Goal: Task Accomplishment & Management: Manage account settings

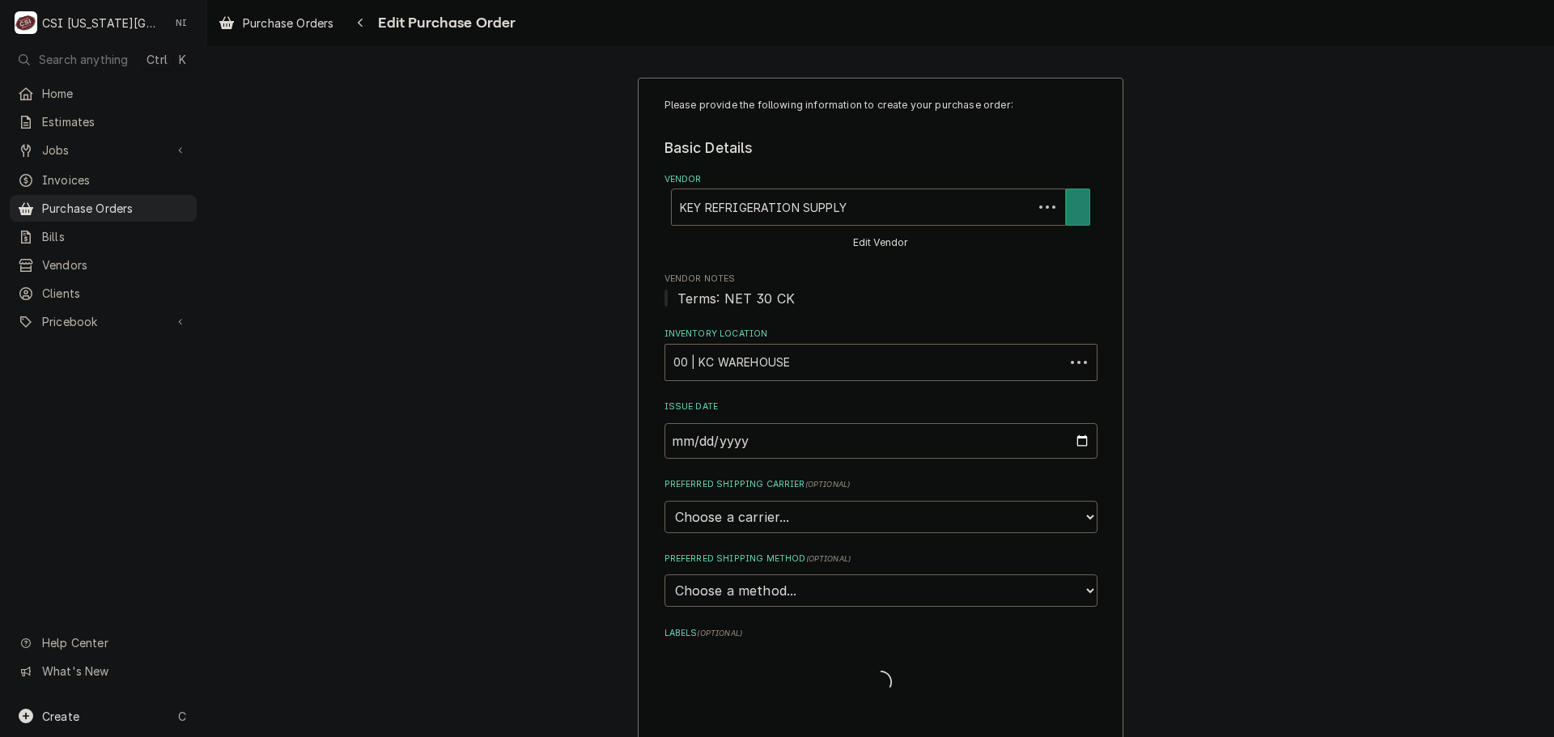
type textarea "x"
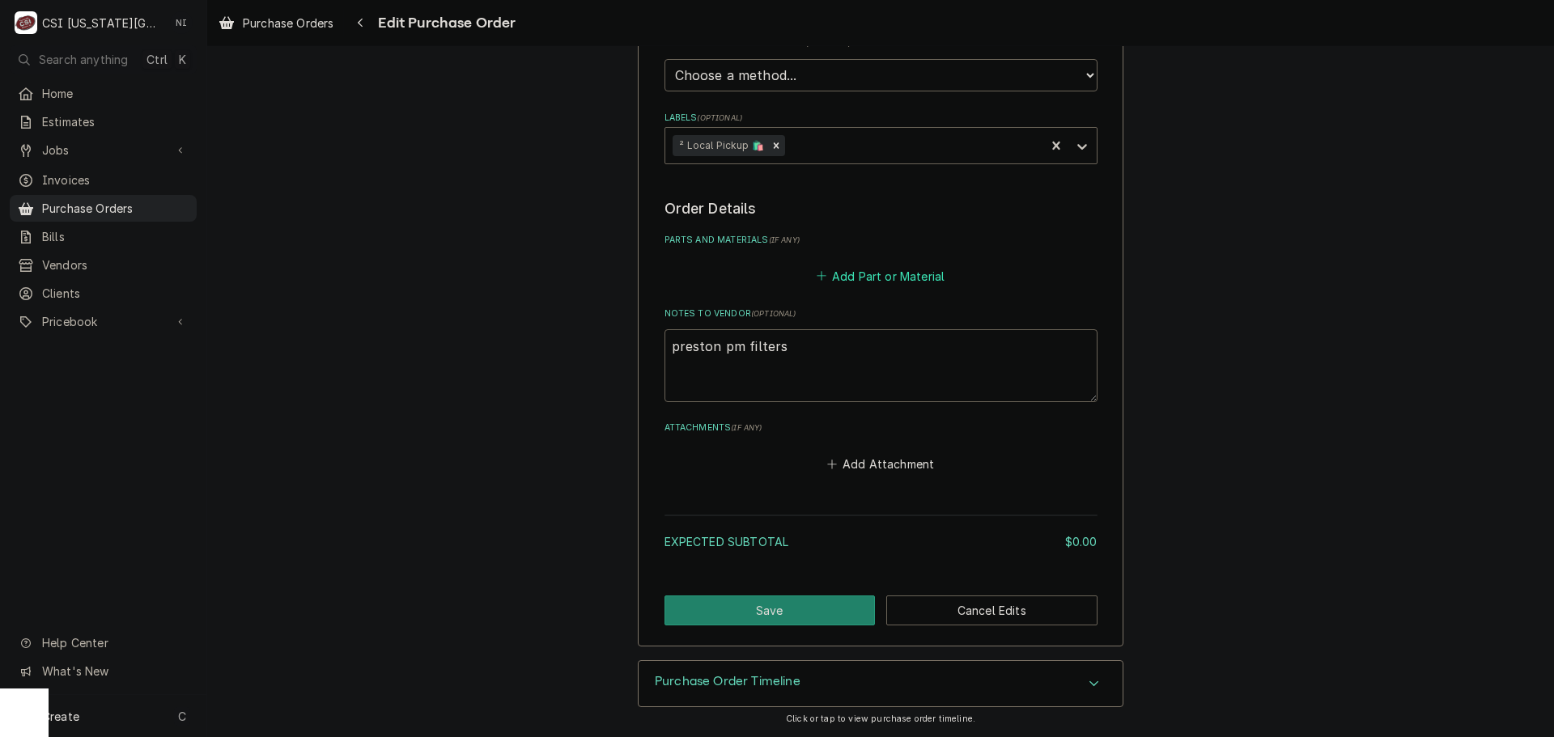
click at [884, 279] on button "Add Part or Material" at bounding box center [880, 276] width 134 height 23
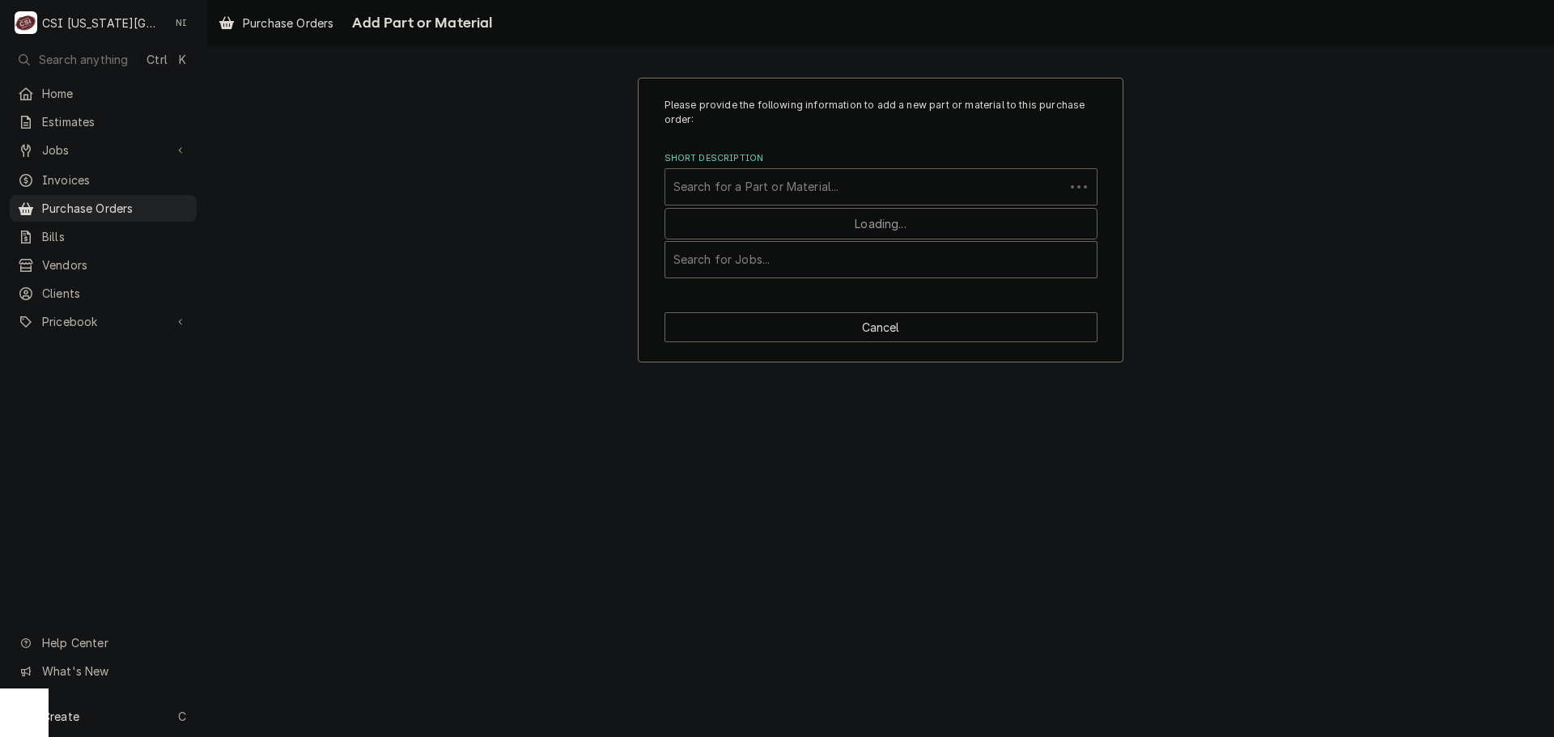
click at [822, 186] on div "Short Description" at bounding box center [864, 186] width 383 height 29
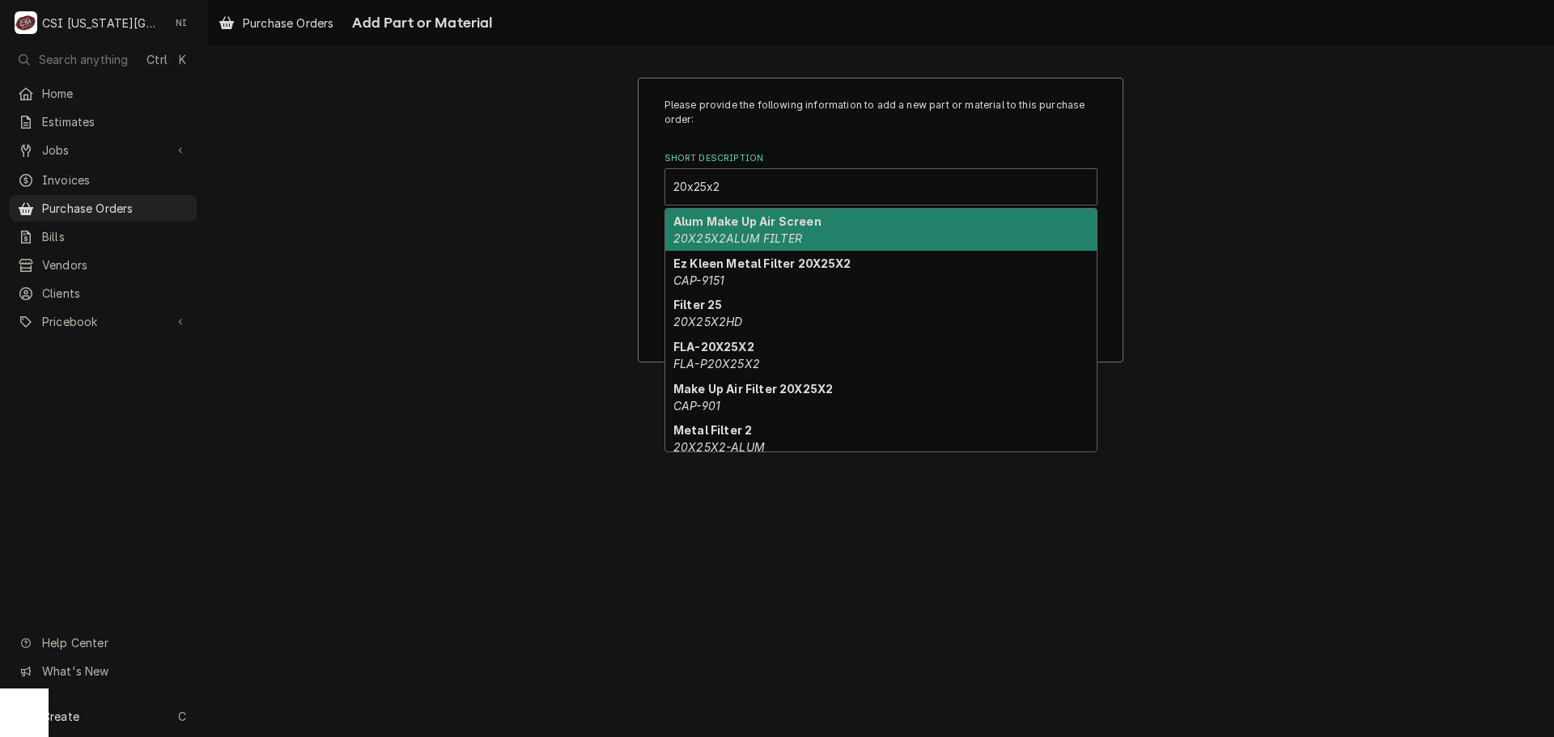
type input "20x25x2p"
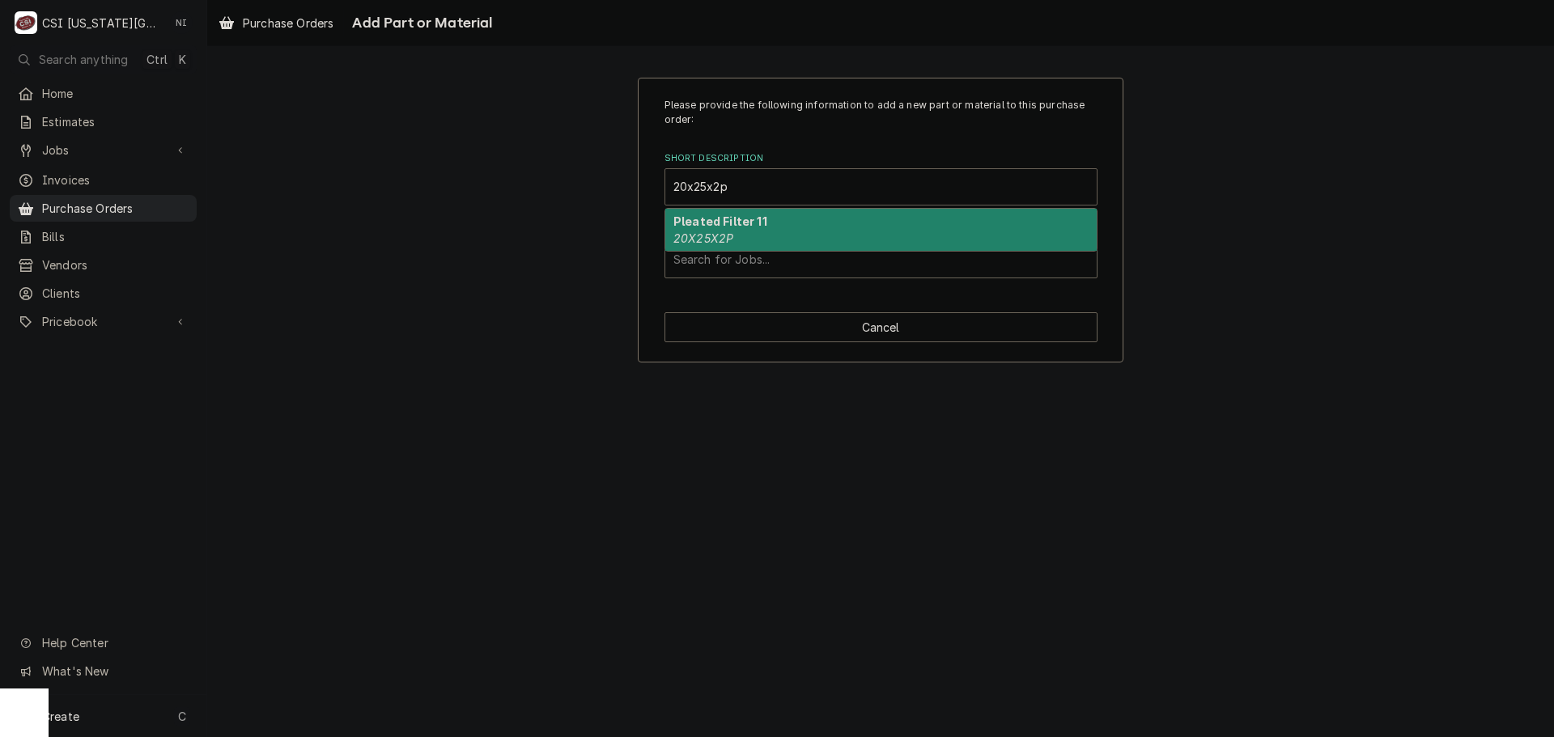
click at [787, 234] on div "Pleated Filter 11 20X25X2P" at bounding box center [880, 230] width 431 height 42
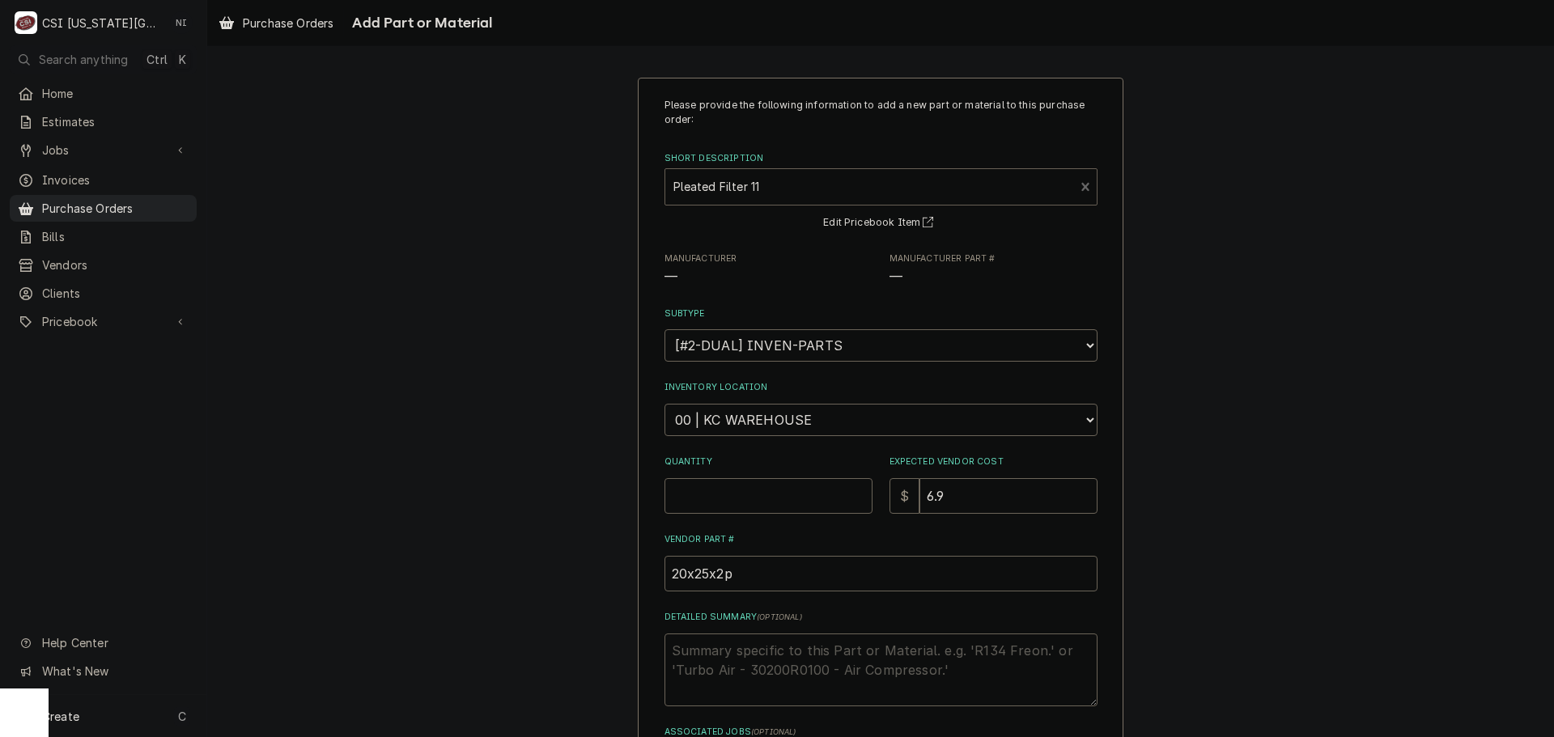
type textarea "x"
drag, startPoint x: 753, startPoint y: 417, endPoint x: 754, endPoint y: 409, distance: 8.1
click at [753, 417] on select "Choose a location... 00 | KC WAREHOUSE 00 | MAIN WAREHOUSE 01 | BRIAN BREAZIER …" at bounding box center [880, 420] width 433 height 32
select select "2698"
click at [664, 404] on select "Choose a location... 00 | KC WAREHOUSE 00 | MAIN WAREHOUSE 01 | BRIAN BREAZIER …" at bounding box center [880, 420] width 433 height 32
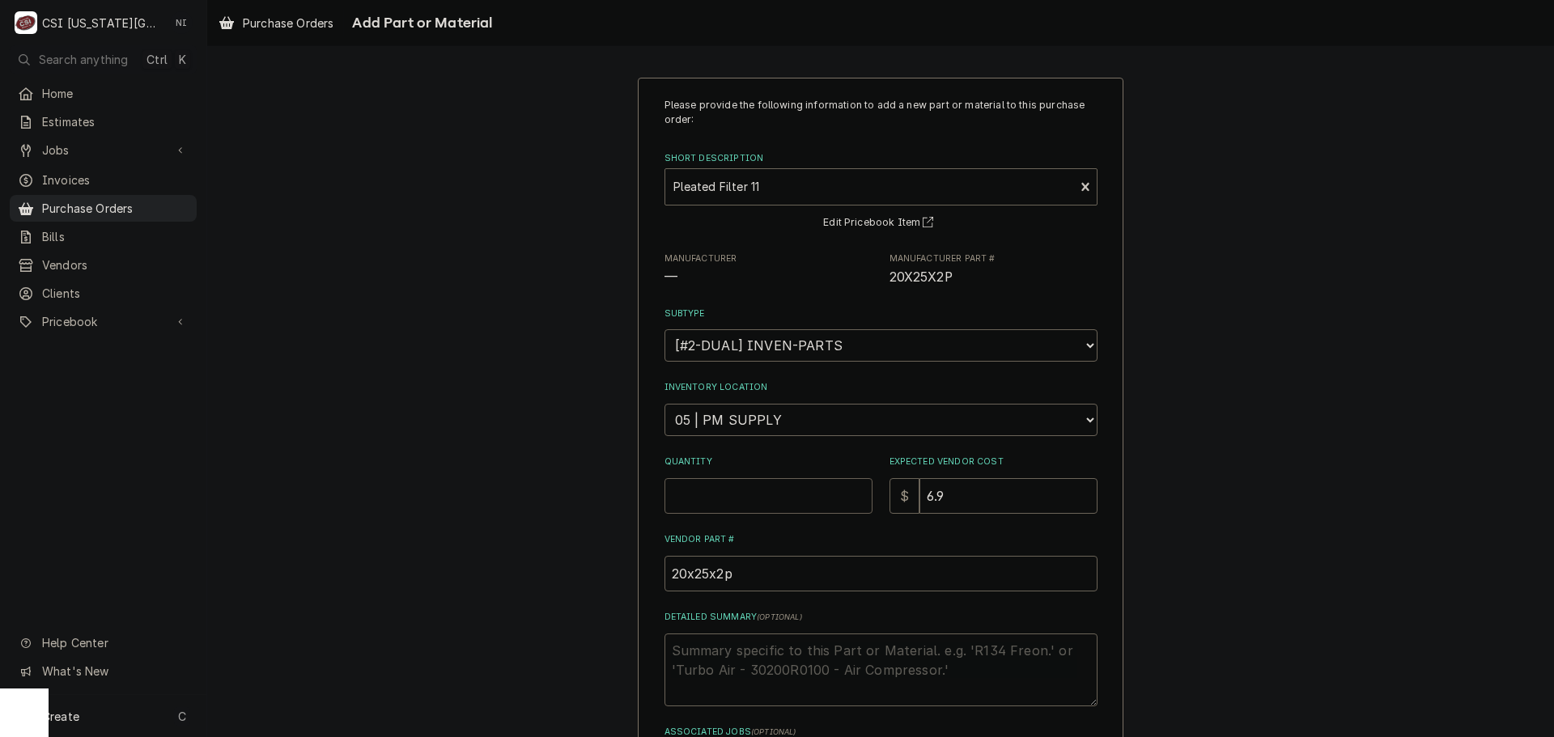
click at [740, 489] on input "Quantity" at bounding box center [768, 496] width 208 height 36
type textarea "x"
type input "1"
type textarea "x"
type input "16"
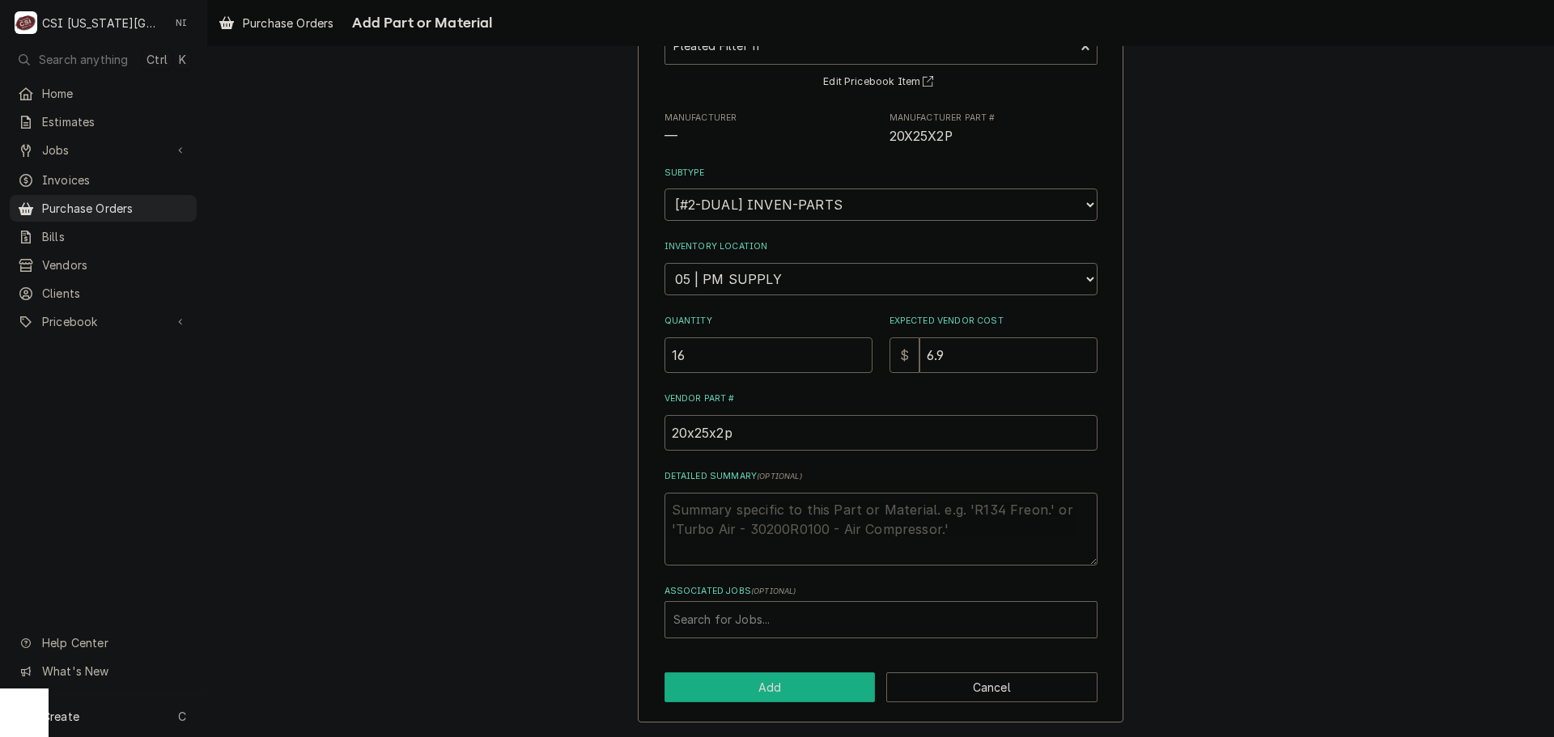
click at [789, 689] on button "Add" at bounding box center [769, 687] width 211 height 30
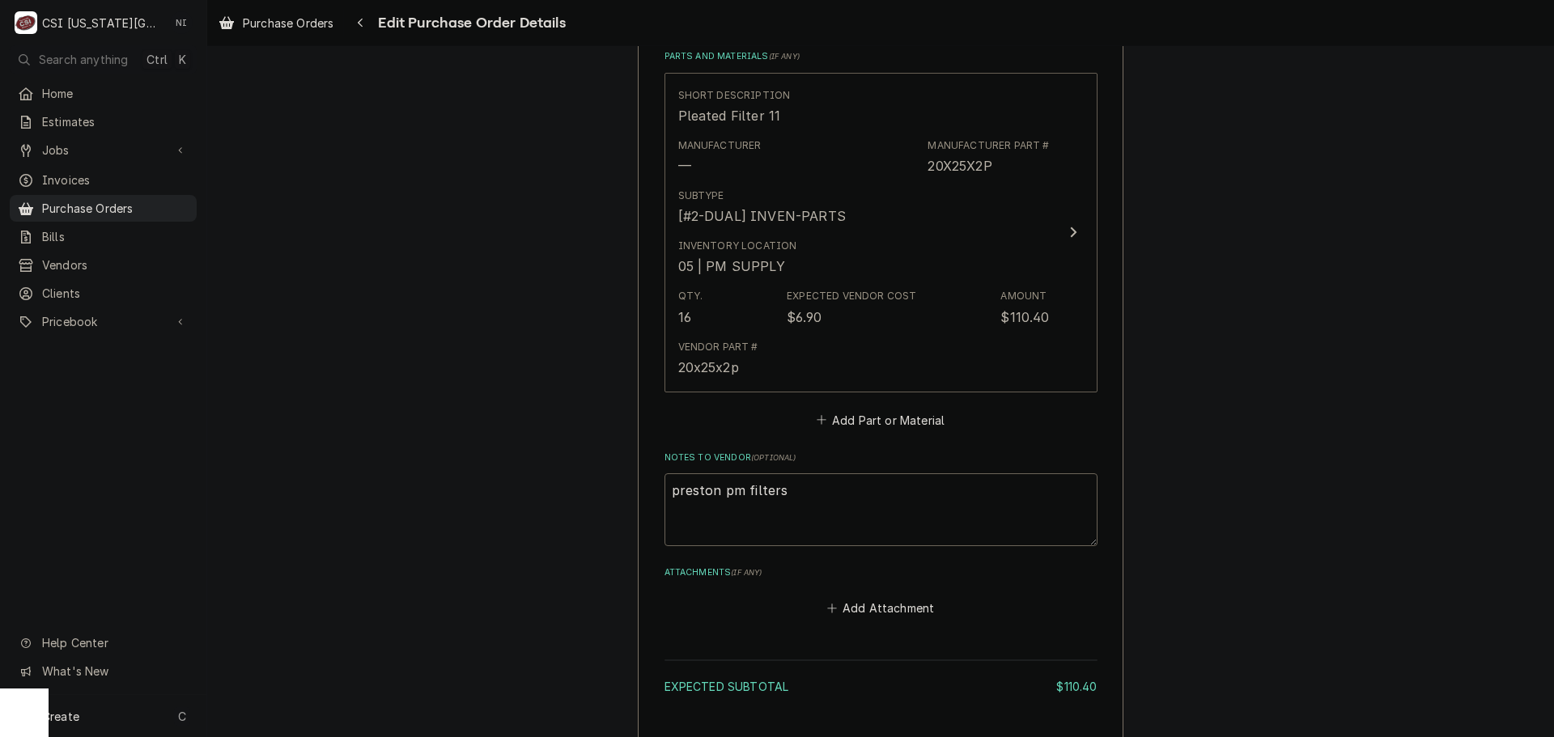
scroll to position [843, 0]
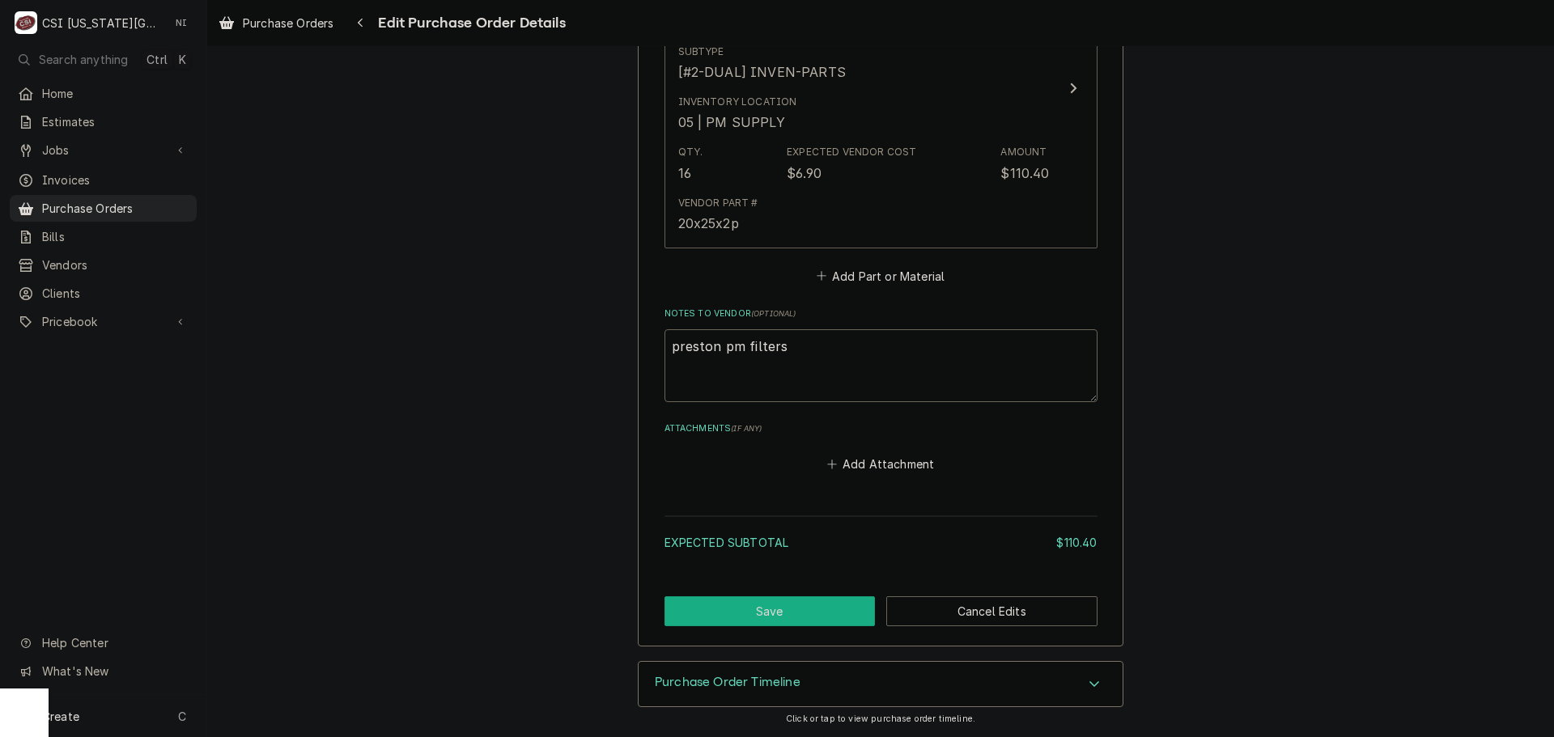
click at [781, 605] on button "Save" at bounding box center [769, 611] width 211 height 30
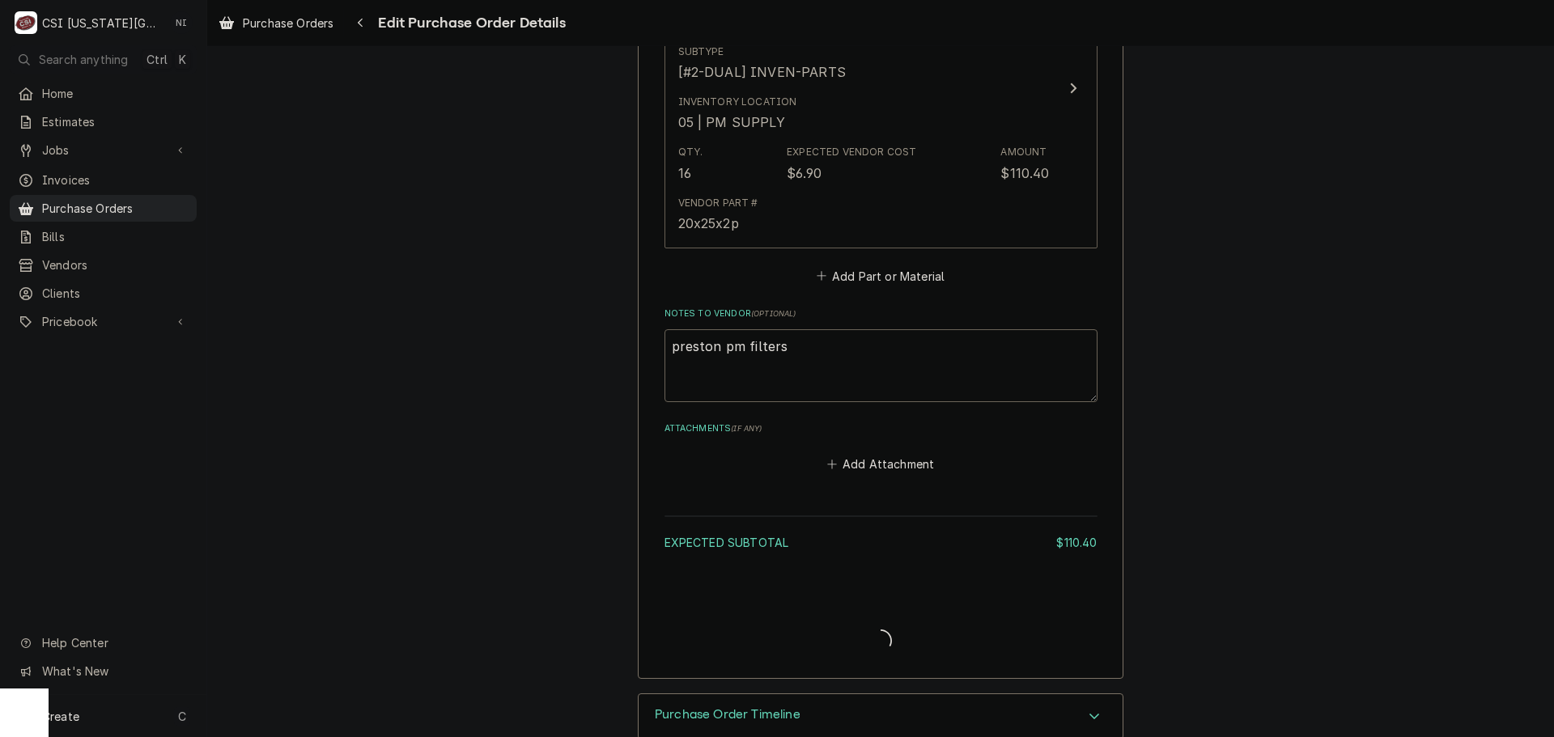
type textarea "x"
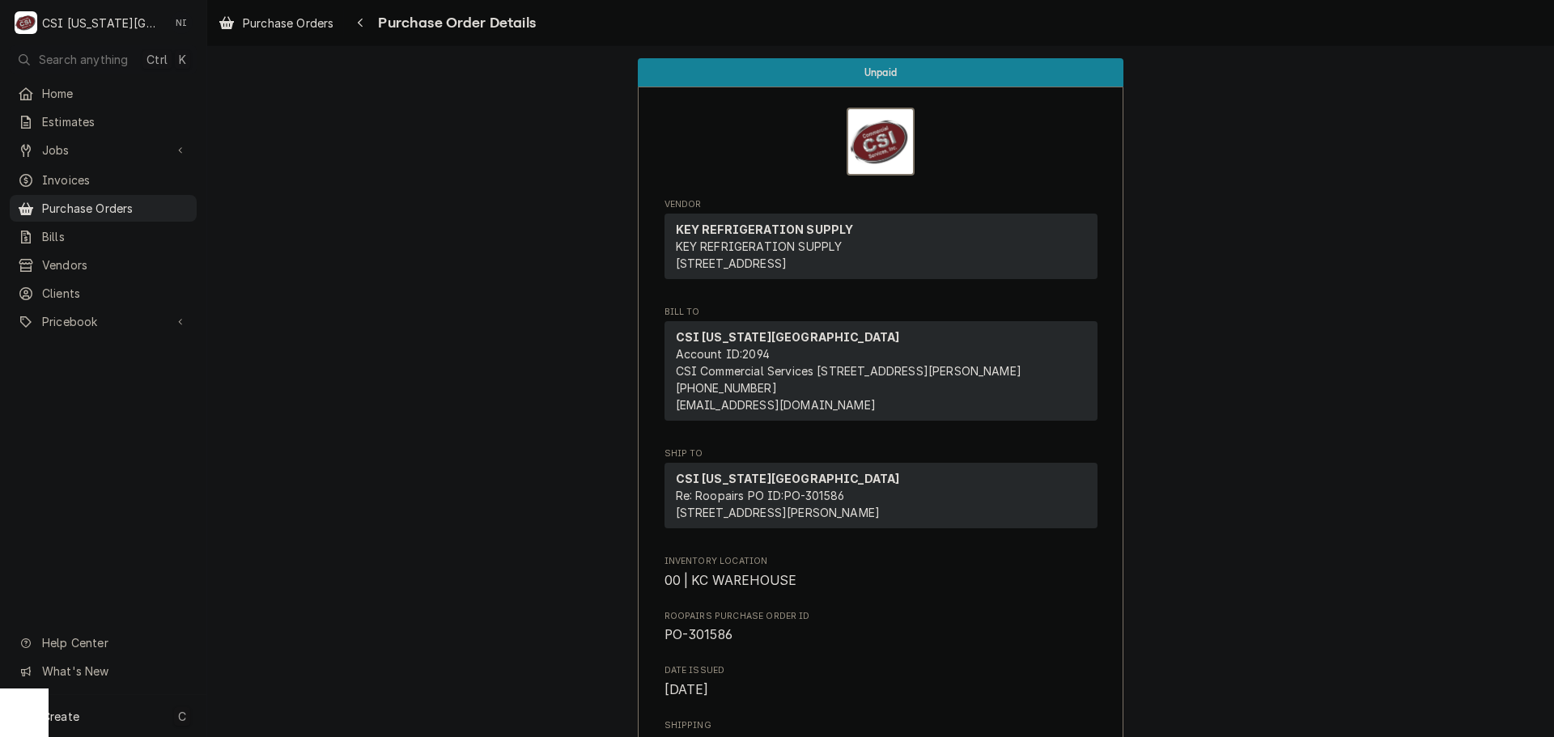
click at [152, 718] on div "Create C" at bounding box center [103, 716] width 206 height 42
click at [311, 229] on html "C CSI Kansas City NI Search anything Ctrl K Home Estimates Jobs Jobs Job Series…" at bounding box center [777, 368] width 1554 height 737
